Goal: Use online tool/utility: Utilize a website feature to perform a specific function

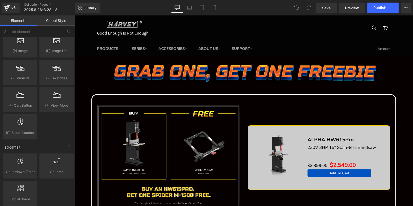
scroll to position [566, 0]
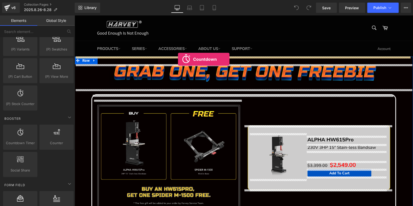
drag, startPoint x: 90, startPoint y: 144, endPoint x: 178, endPoint y: 59, distance: 122.2
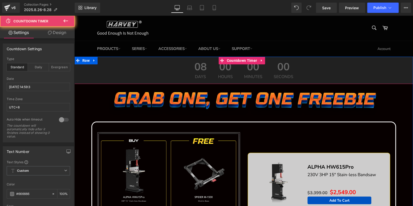
click at [206, 74] on div "08 Days" at bounding box center [200, 70] width 23 height 27
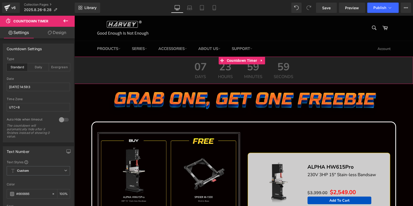
click at [60, 32] on link "Design" at bounding box center [56, 33] width 37 height 12
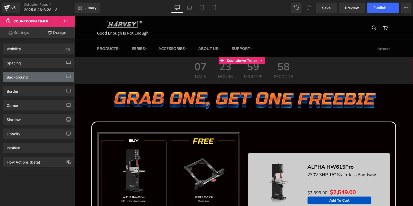
click at [30, 77] on div "Background" at bounding box center [38, 77] width 70 height 10
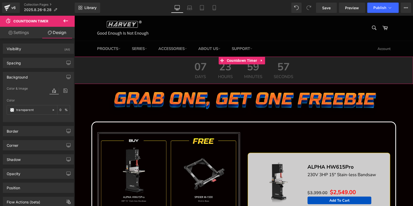
scroll to position [0, 0]
click at [27, 32] on link "Settings" at bounding box center [18, 33] width 37 height 12
type input "100"
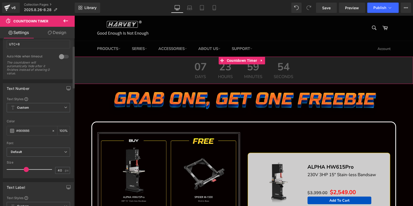
scroll to position [77, 0]
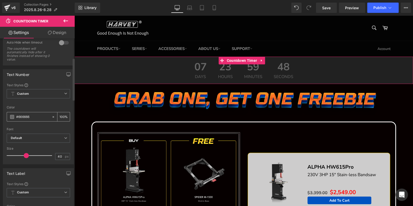
click at [12, 116] on span at bounding box center [12, 117] width 4 height 4
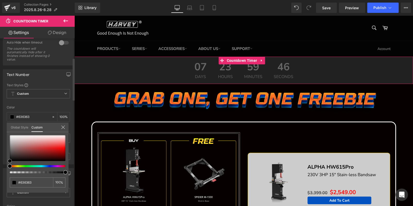
type input "#636363"
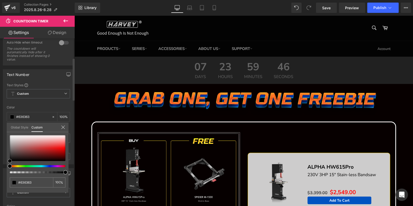
type input "#000000"
type input "#636363"
type input "#ffffff"
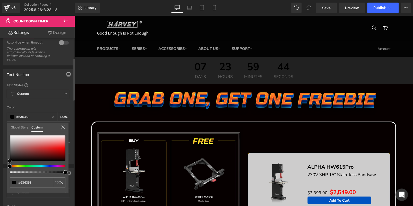
type input "#ffffff"
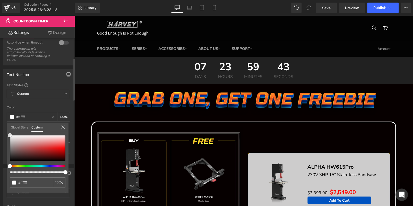
drag, startPoint x: 8, startPoint y: 149, endPoint x: 23, endPoint y: 79, distance: 71.8
click at [4, 87] on div "Text Number Text Styles Custom Custom Setup Global Style Custom Setup Global St…" at bounding box center [38, 114] width 77 height 99
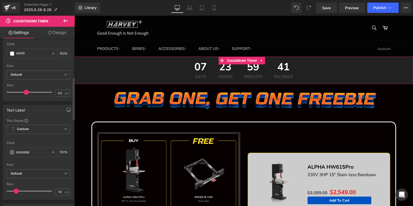
scroll to position [154, 0]
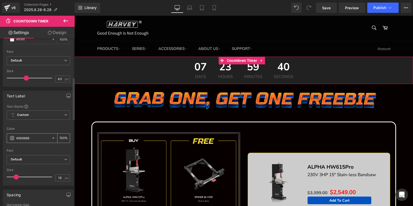
click at [13, 137] on span at bounding box center [12, 138] width 4 height 4
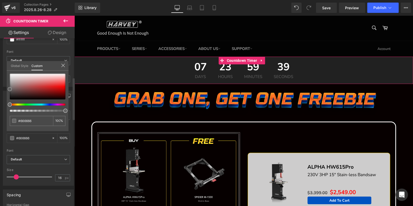
type input "#676464"
type input "#844747"
type input "#aa2121"
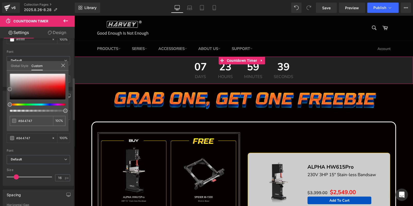
type input "#aa2121"
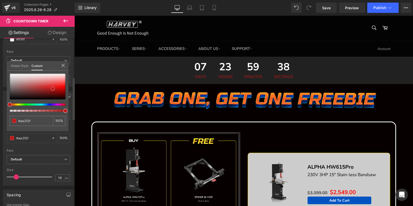
type input "#bb1a1a"
type input "#c71313"
type input "#c91111"
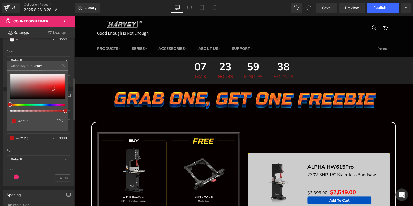
type input "#c91111"
type input "#ce0d0d"
type input "#d30707"
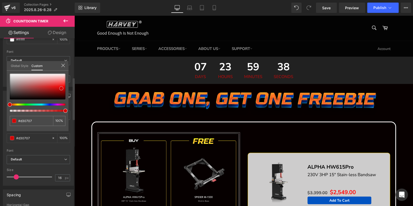
type input "#d50505"
type input "#d80303"
type input "#da0101"
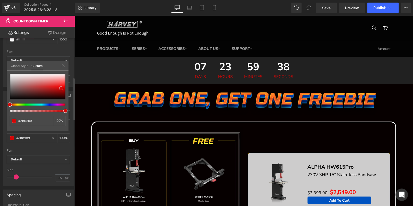
type input "#da0101"
type input "#db0000"
type input "#f12c2c"
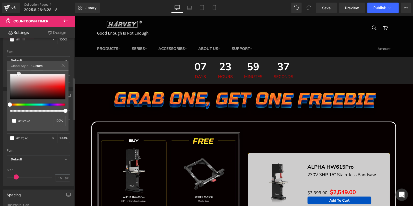
type input "#ffffff"
drag, startPoint x: 10, startPoint y: 88, endPoint x: 0, endPoint y: 51, distance: 37.7
click at [0, 87] on div "Text Label Text Styles Custom Custom Setup Global Style Custom Setup Global Sty…" at bounding box center [38, 136] width 77 height 99
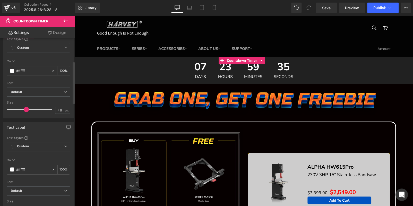
scroll to position [77, 0]
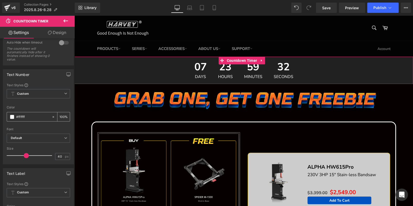
click at [12, 115] on span at bounding box center [12, 117] width 4 height 4
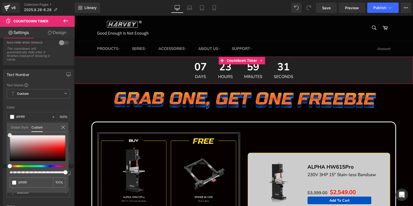
type input "#fcfcfc"
type input "#d58a8a"
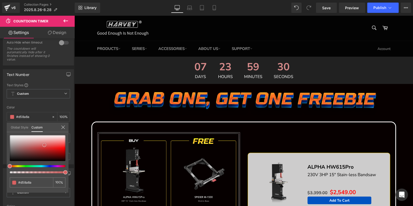
type input "#ed0707"
type input "#fb0303"
type input "#fb0d0d"
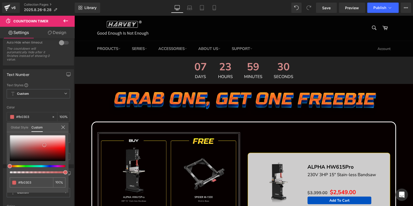
type input "#fb0d0d"
type input "#fc1111"
type input "#ff0f0f"
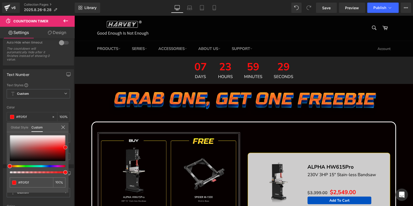
type input "#ff0a0a"
type input "#ff0505"
type input "#ff0000"
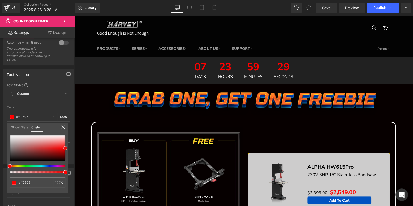
type input "#ff0000"
type input "#f90000"
drag, startPoint x: 9, startPoint y: 133, endPoint x: 68, endPoint y: 147, distance: 60.4
click at [68, 147] on div "#f90000 100 %" at bounding box center [38, 163] width 62 height 57
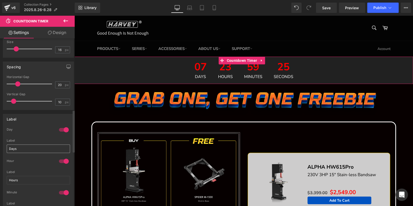
scroll to position [283, 0]
click at [64, 125] on div at bounding box center [64, 129] width 12 height 8
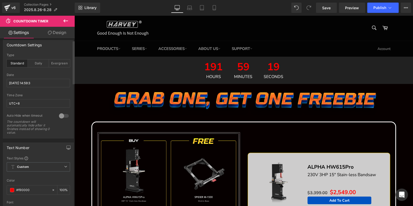
scroll to position [0, 0]
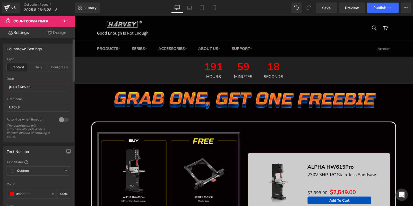
click at [47, 85] on input "[DATE] 14:59:3" at bounding box center [38, 87] width 63 height 8
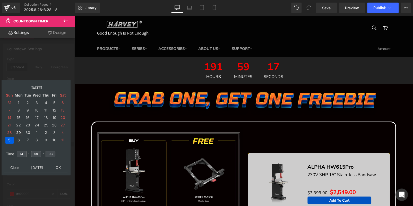
click at [21, 131] on td "29" at bounding box center [18, 132] width 9 height 7
drag, startPoint x: 22, startPoint y: 154, endPoint x: 0, endPoint y: 154, distance: 21.6
click at [0, 142] on div "Countdown Settings standard Type Standard Daily Evergreen [DATE] 14:59:3 Date […" at bounding box center [38, 91] width 77 height 103
type input "15"
type input "00"
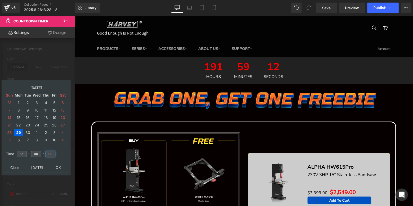
type input "00"
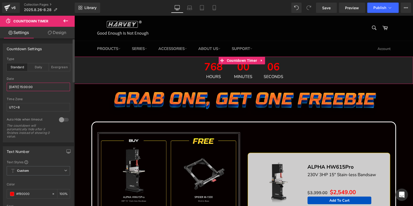
click at [41, 83] on input "[DATE] 15:00:00" at bounding box center [38, 87] width 63 height 8
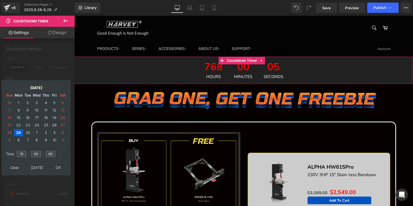
click at [26, 88] on td "[DATE]" at bounding box center [36, 87] width 44 height 7
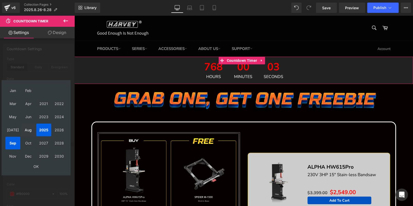
click at [29, 130] on td "Aug" at bounding box center [28, 129] width 15 height 13
click at [40, 165] on td "OK" at bounding box center [35, 166] width 61 height 7
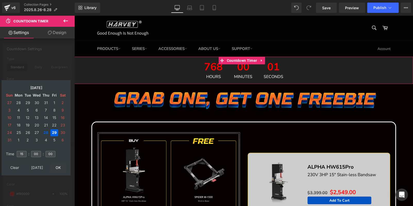
type input "[DATE] 15:00:00"
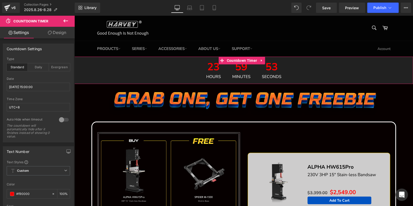
click at [57, 33] on link "Design" at bounding box center [56, 33] width 37 height 12
type input "0"
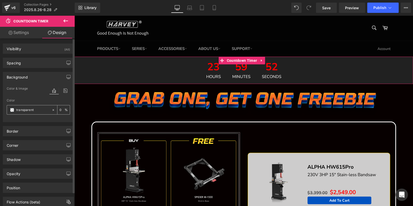
click at [13, 110] on span at bounding box center [12, 110] width 4 height 4
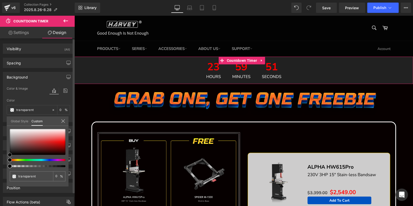
type input "#000000"
type input "100"
type input "#000000"
type input "100"
type input "#0d0c0c"
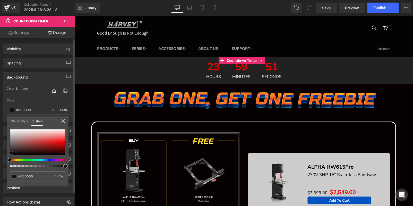
type input "#0d0c0c"
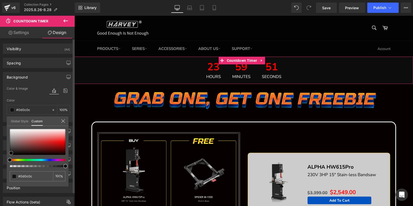
type input "#151313"
type input "#000000"
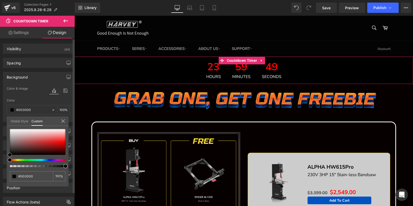
drag, startPoint x: 10, startPoint y: 152, endPoint x: 0, endPoint y: 173, distance: 23.5
click at [0, 122] on div "Background Color & Image color rgba(0, 0, 0, 1) Color #000000 100 % Image Repla…" at bounding box center [38, 95] width 77 height 54
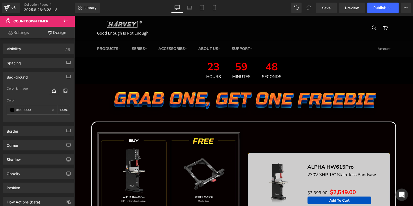
click at [201, 69] on div "23 Hours" at bounding box center [213, 70] width 25 height 27
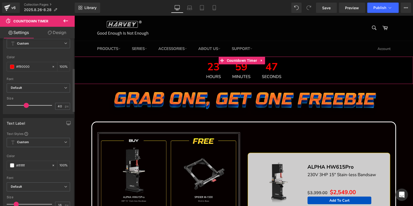
scroll to position [129, 0]
click at [57, 103] on input "40" at bounding box center [59, 104] width 9 height 6
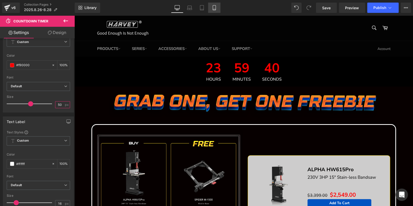
type input "50"
click at [211, 5] on link "Mobile" at bounding box center [214, 8] width 12 height 10
type input "100"
type input "14"
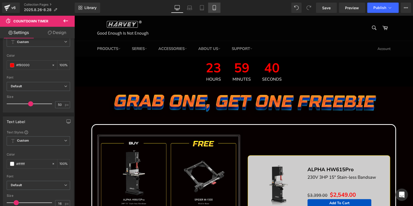
type input "10"
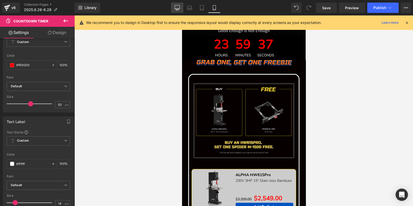
click at [175, 4] on link "Desktop" at bounding box center [177, 8] width 12 height 10
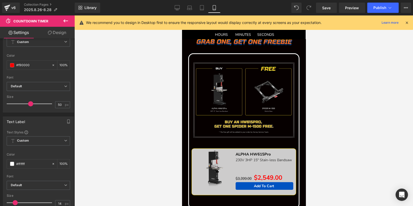
type input "100"
type input "16"
type input "20"
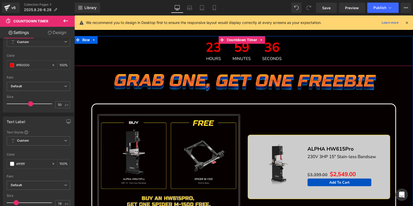
click at [227, 53] on div "59 Minutes" at bounding box center [241, 51] width 29 height 30
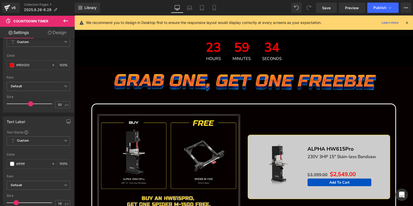
click at [63, 24] on icon at bounding box center [66, 21] width 6 height 6
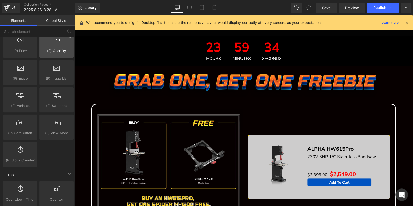
scroll to position [463, 0]
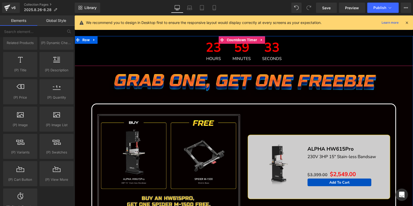
click at [167, 49] on div "23 Hours 59 Minutes 33 Seconds" at bounding box center [243, 51] width 338 height 30
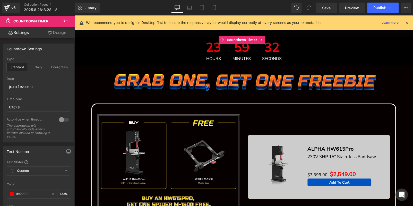
click at [50, 35] on link "Design" at bounding box center [56, 33] width 37 height 12
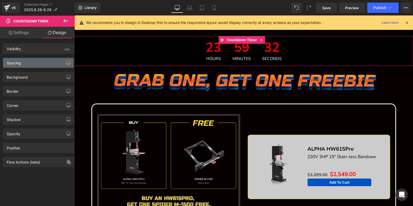
click at [31, 65] on div "Spacing" at bounding box center [38, 63] width 70 height 10
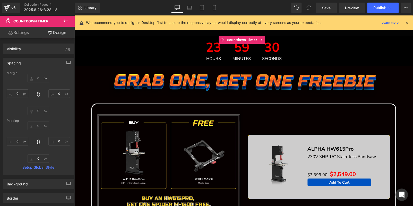
type input "0"
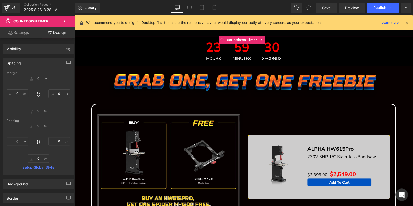
type input "0"
click at [36, 77] on input "0" at bounding box center [39, 78] width 22 height 8
type input "20"
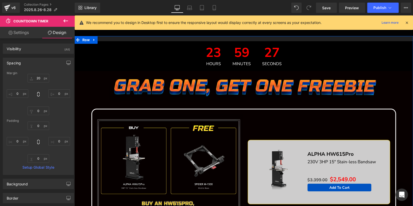
click at [125, 38] on div "23 Hours 59 Minutes 27 Seconds Countdown Timer Image Image Sale Off (P) Image A…" at bounding box center [243, 208] width 338 height 344
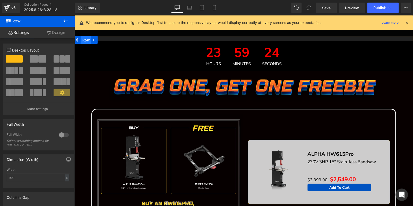
click at [83, 39] on span "Row" at bounding box center [86, 40] width 10 height 8
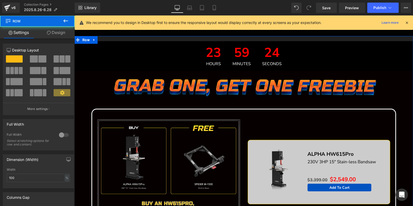
click at [60, 33] on link "Design" at bounding box center [55, 33] width 37 height 12
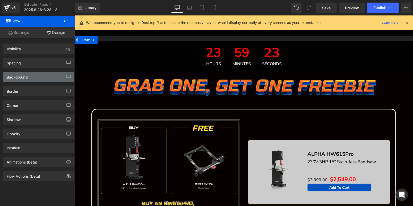
click at [24, 77] on div "Background" at bounding box center [17, 75] width 21 height 7
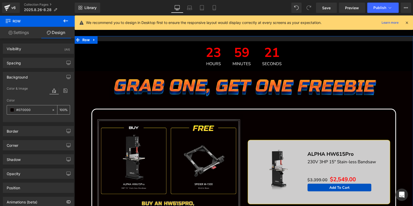
click at [11, 110] on span at bounding box center [12, 110] width 4 height 4
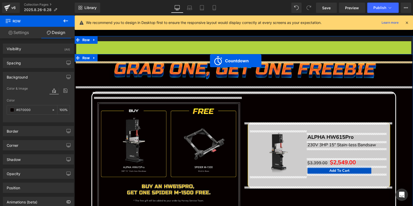
drag, startPoint x: 219, startPoint y: 44, endPoint x: 210, endPoint y: 61, distance: 19.4
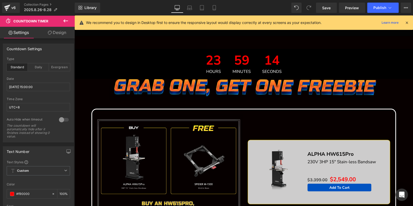
click at [406, 23] on icon at bounding box center [406, 22] width 5 height 5
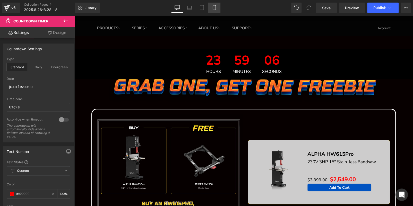
click at [211, 7] on icon at bounding box center [213, 7] width 5 height 5
type input "100"
type input "14"
type input "10"
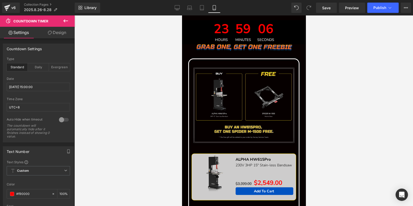
scroll to position [0, 0]
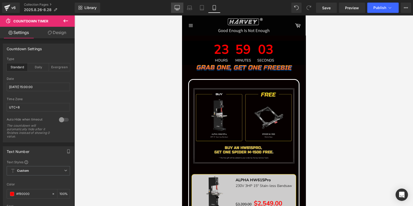
click at [177, 10] on icon at bounding box center [176, 7] width 5 height 5
type input "100"
type input "16"
type input "20"
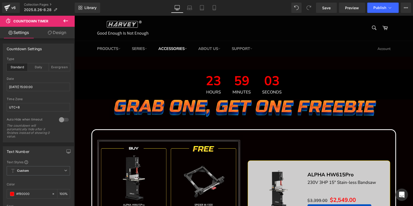
scroll to position [29, 0]
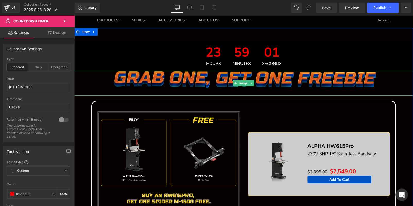
click at [220, 76] on img at bounding box center [243, 83] width 271 height 25
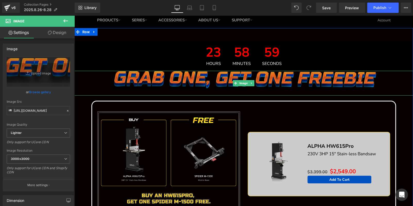
click at [220, 76] on img at bounding box center [243, 83] width 271 height 25
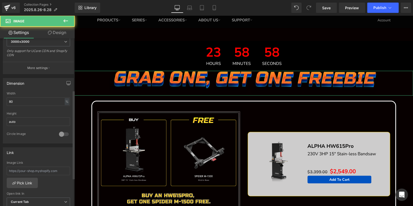
scroll to position [129, 0]
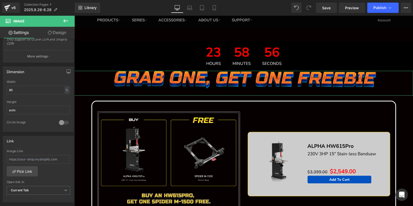
click at [53, 31] on link "Design" at bounding box center [56, 33] width 37 height 12
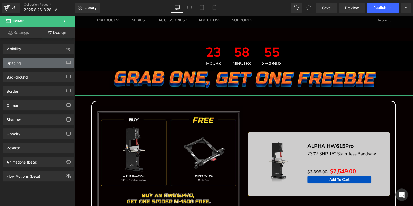
type input "0"
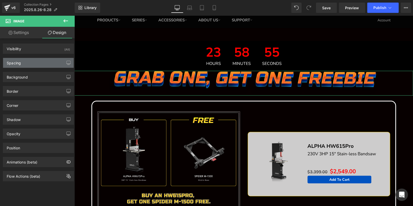
type input "0"
click at [40, 66] on div "Spacing" at bounding box center [38, 63] width 70 height 10
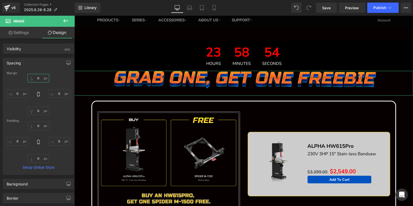
click at [40, 77] on input "0" at bounding box center [39, 78] width 22 height 8
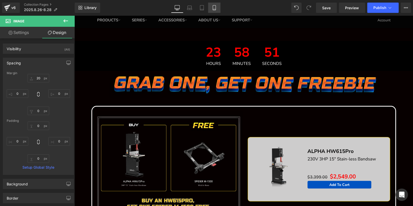
click at [213, 6] on icon at bounding box center [213, 7] width 5 height 5
type input "20"
type input "0"
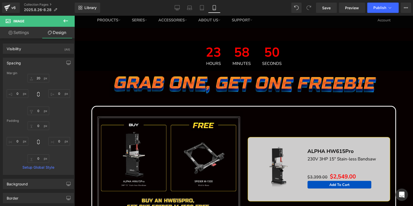
type input "0"
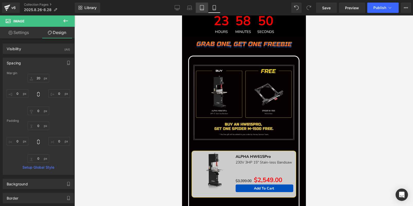
scroll to position [0, 0]
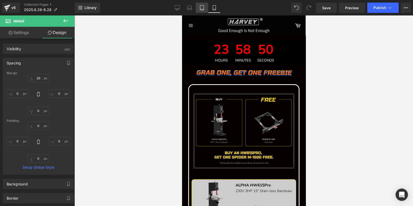
click at [203, 7] on icon at bounding box center [201, 7] width 5 height 5
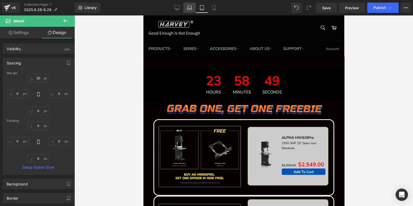
type input "20"
type input "0"
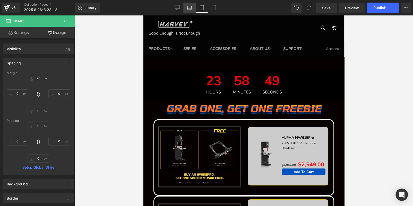
type input "0"
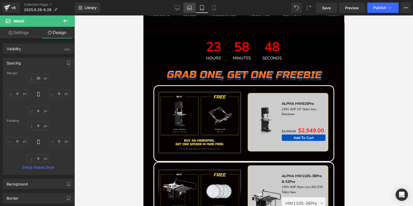
click at [188, 8] on icon at bounding box center [189, 7] width 5 height 5
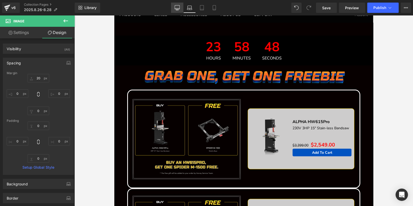
type input "20"
type input "0"
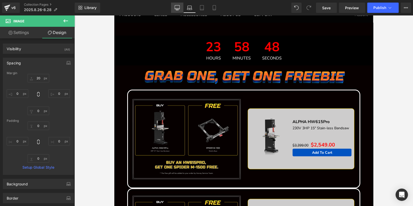
type input "0"
click at [177, 9] on icon at bounding box center [176, 7] width 5 height 5
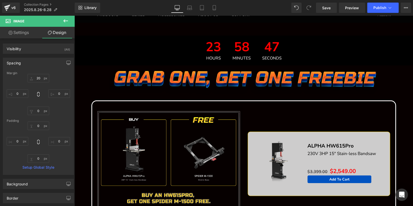
type input "20"
type input "0"
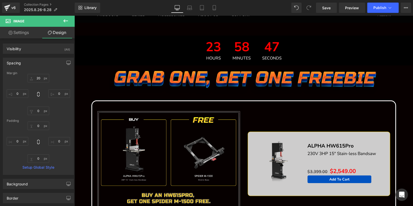
type input "0"
click at [379, 9] on span "Publish" at bounding box center [379, 8] width 13 height 4
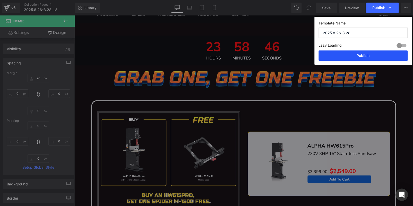
click at [360, 59] on button "Publish" at bounding box center [362, 55] width 89 height 10
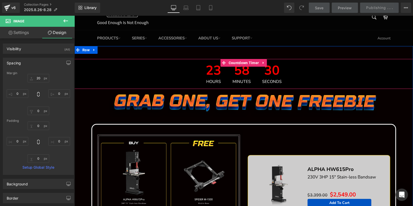
scroll to position [0, 0]
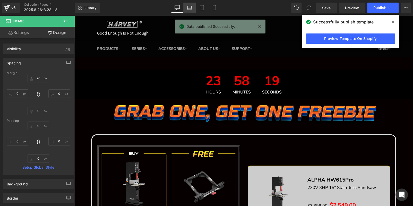
click at [186, 13] on link "Laptop" at bounding box center [189, 8] width 12 height 10
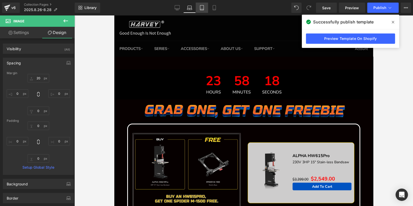
type input "20"
type input "0"
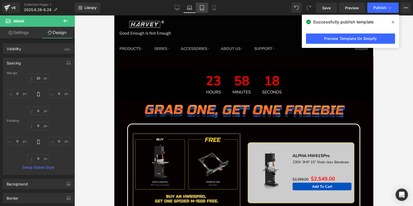
type input "0"
click at [200, 8] on icon at bounding box center [202, 7] width 4 height 5
type input "20"
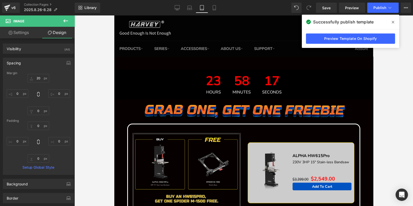
type input "0"
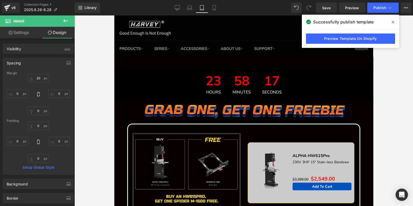
type input "0"
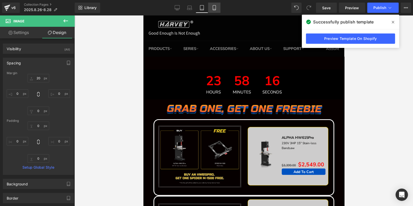
click at [213, 10] on link "Mobile" at bounding box center [214, 8] width 12 height 10
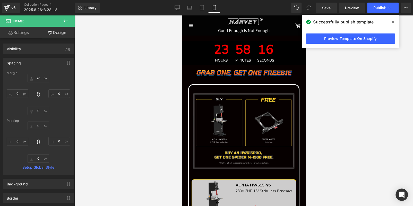
type input "20"
type input "0"
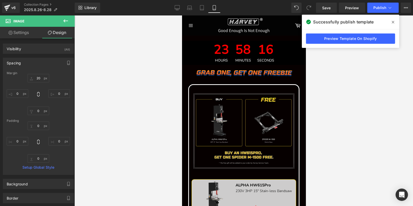
type input "0"
